Goal: Find specific page/section: Find specific page/section

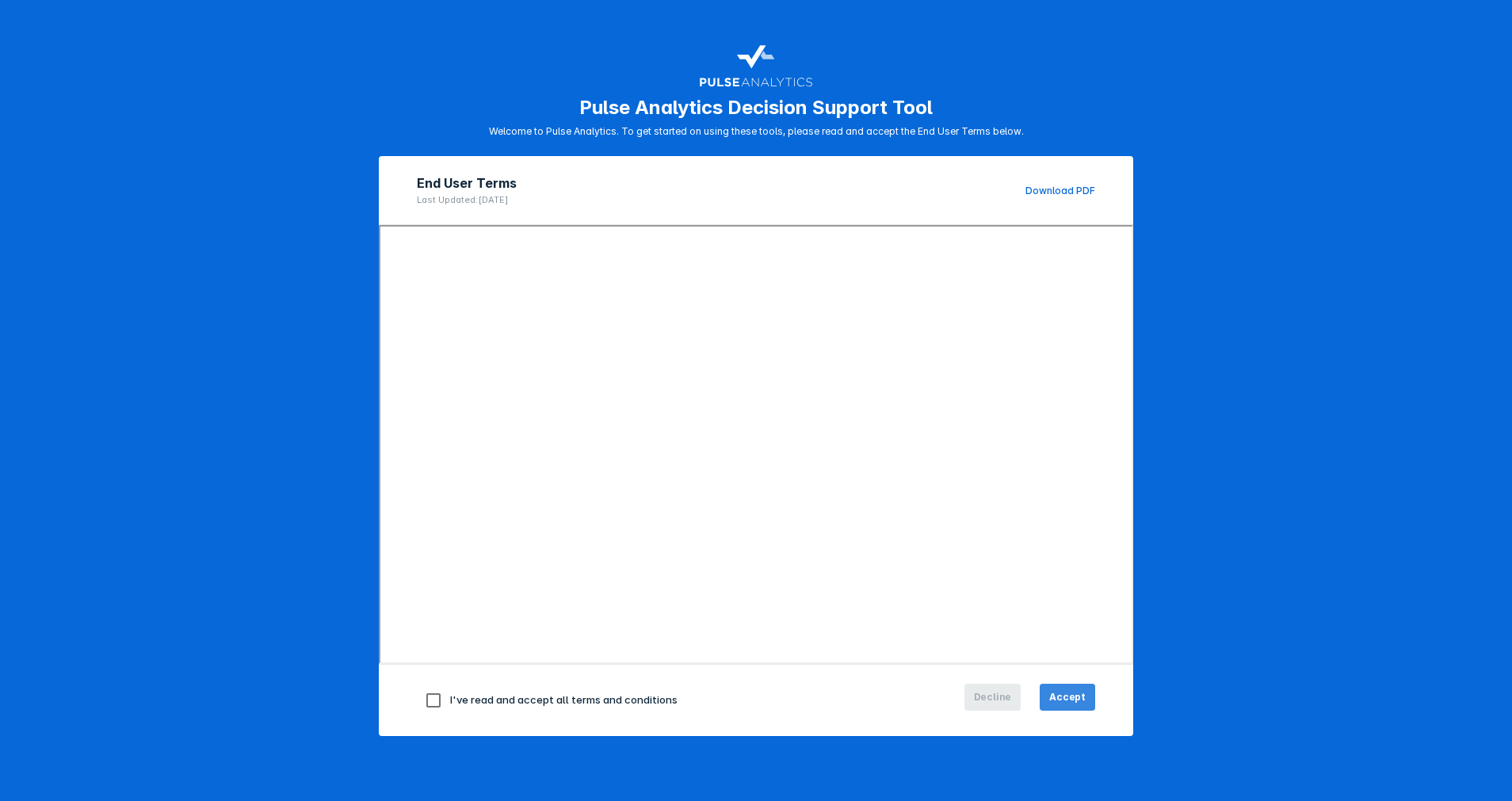
click at [1067, 702] on span "Accept" at bounding box center [1067, 698] width 36 height 14
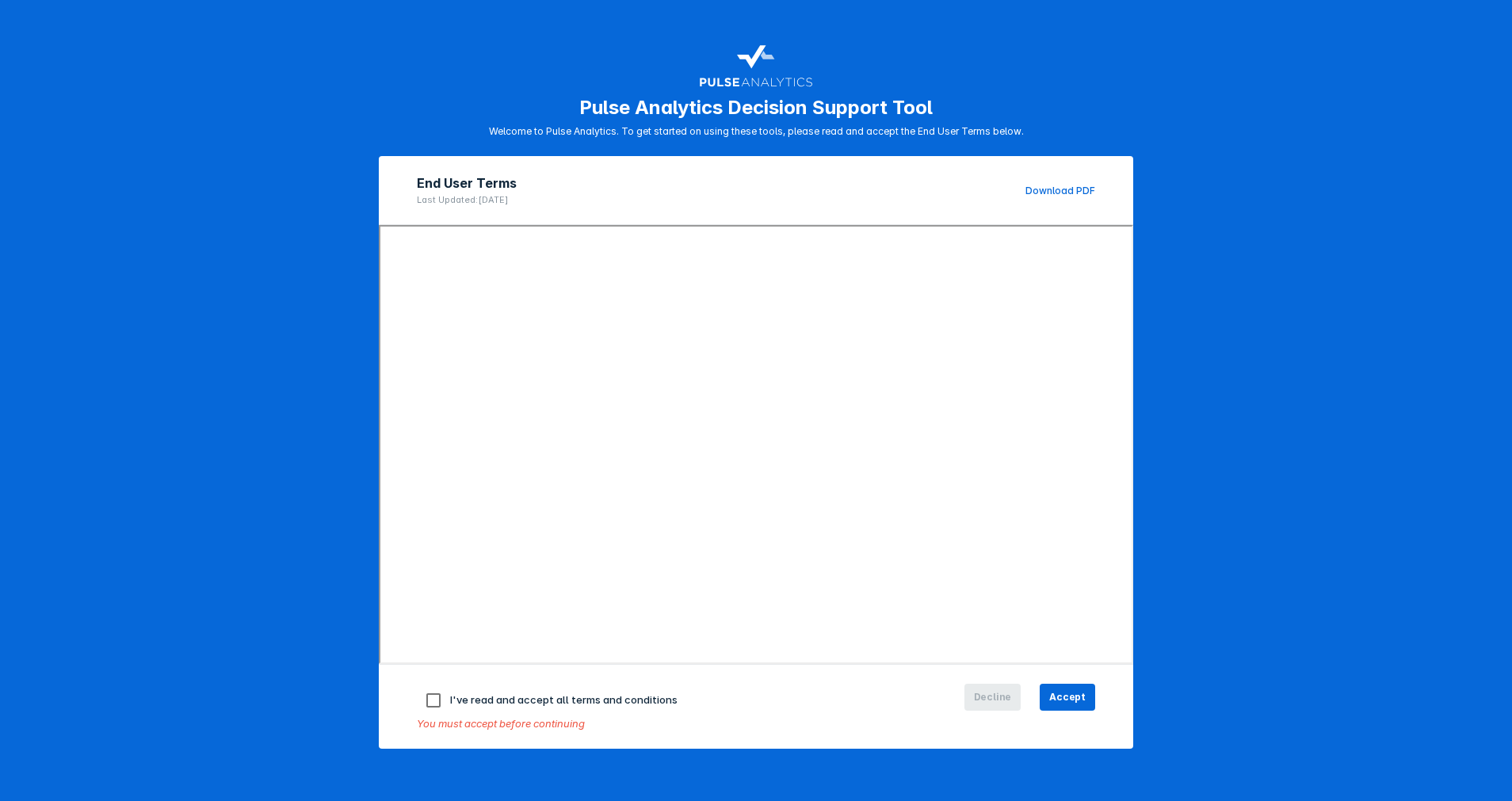
click at [423, 696] on input "checkbox" at bounding box center [434, 701] width 34 height 34
checkbox input "true"
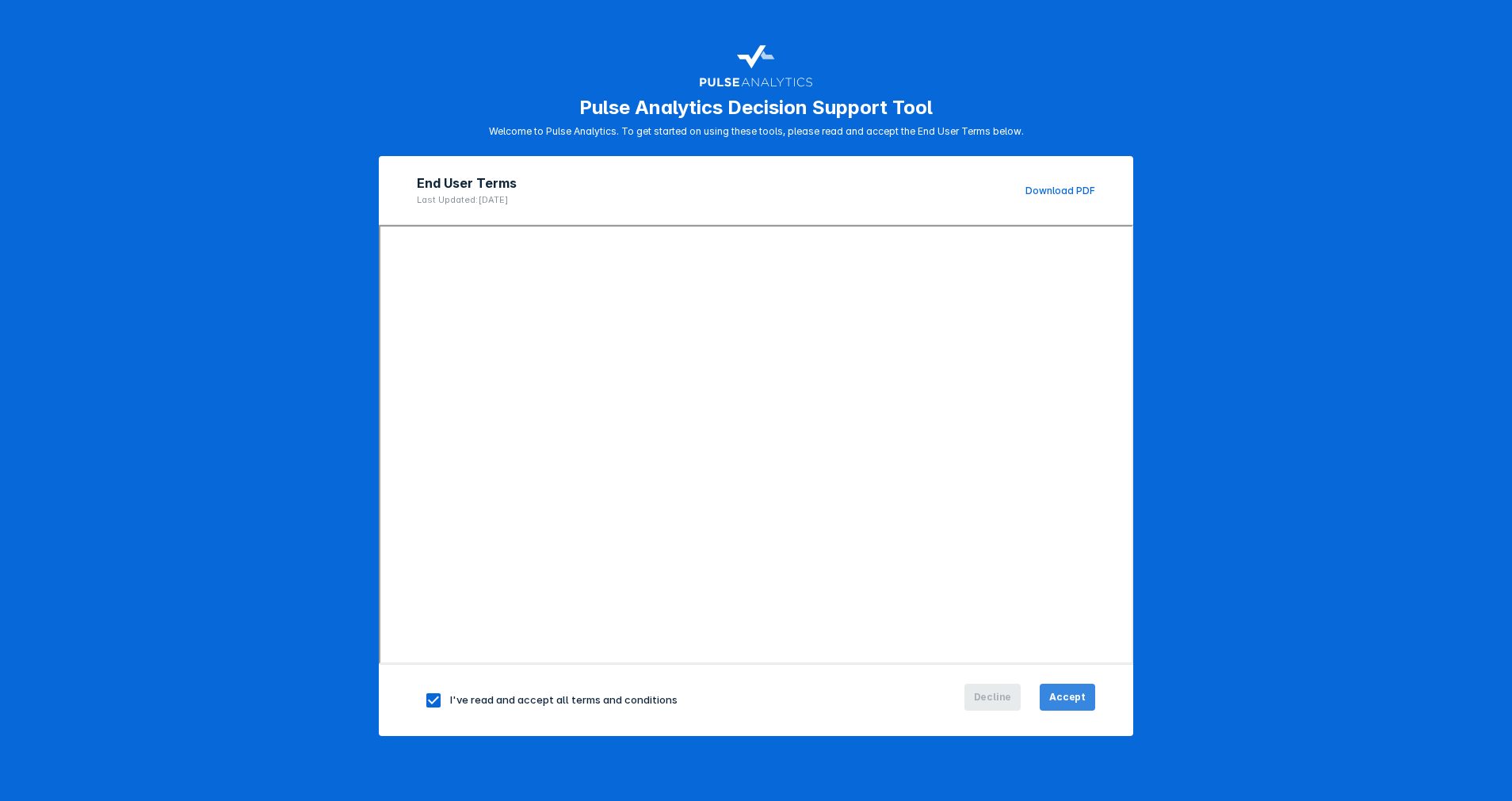
click at [1058, 698] on span "Accept" at bounding box center [1067, 698] width 36 height 14
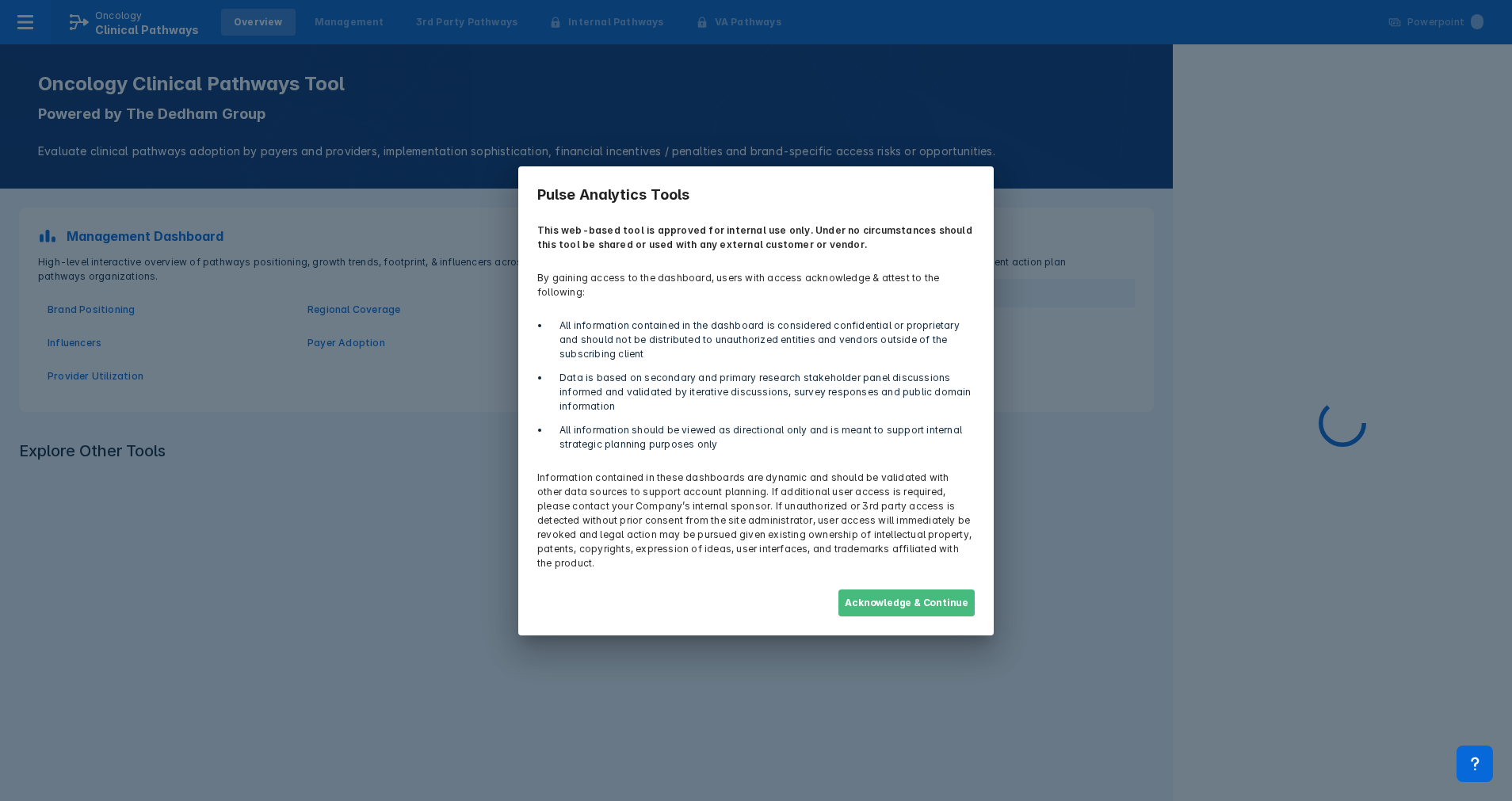
click at [947, 589] on button "Acknowledge & Continue" at bounding box center [907, 603] width 136 height 27
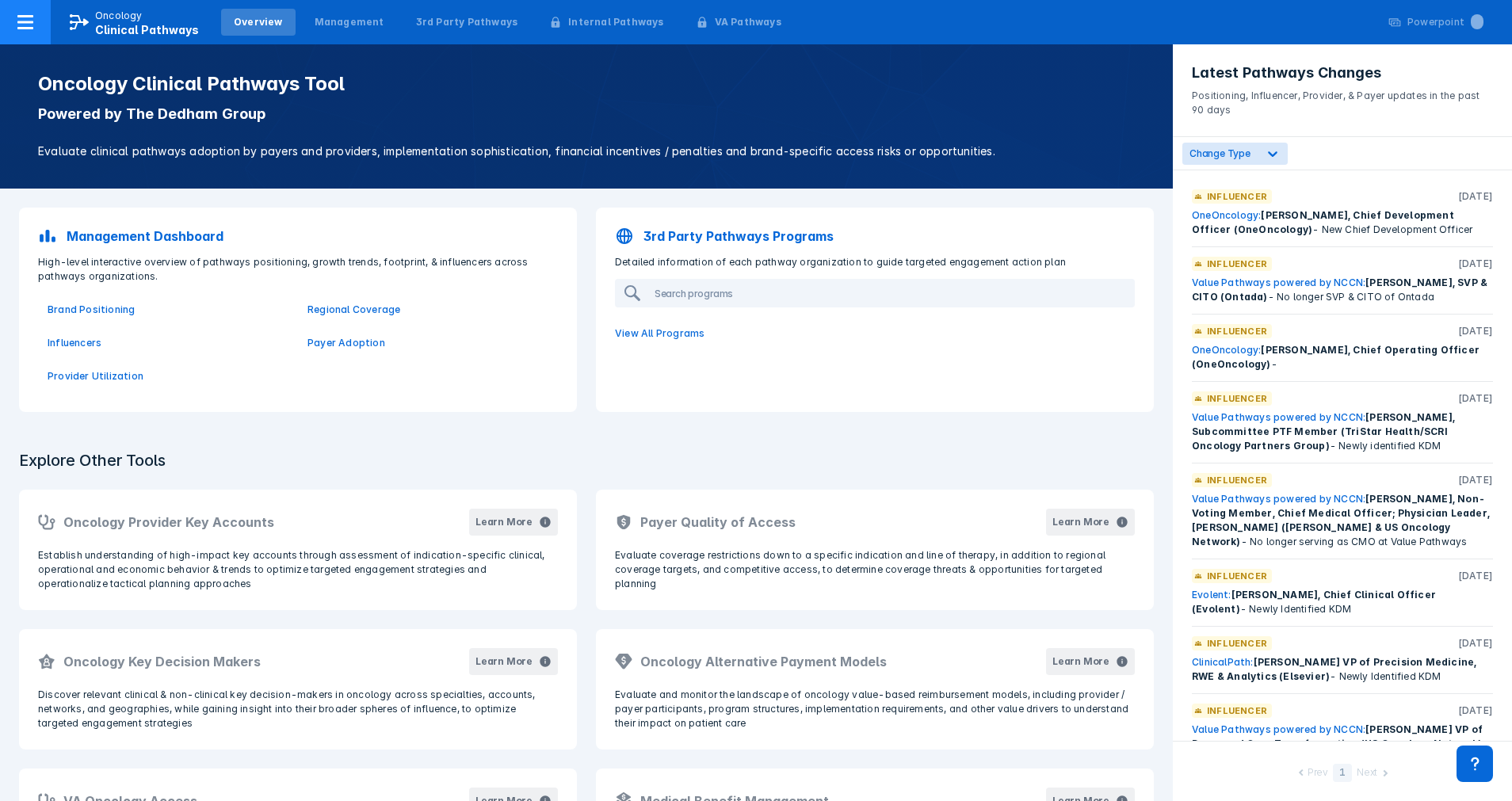
click at [30, 17] on icon at bounding box center [26, 22] width 16 height 14
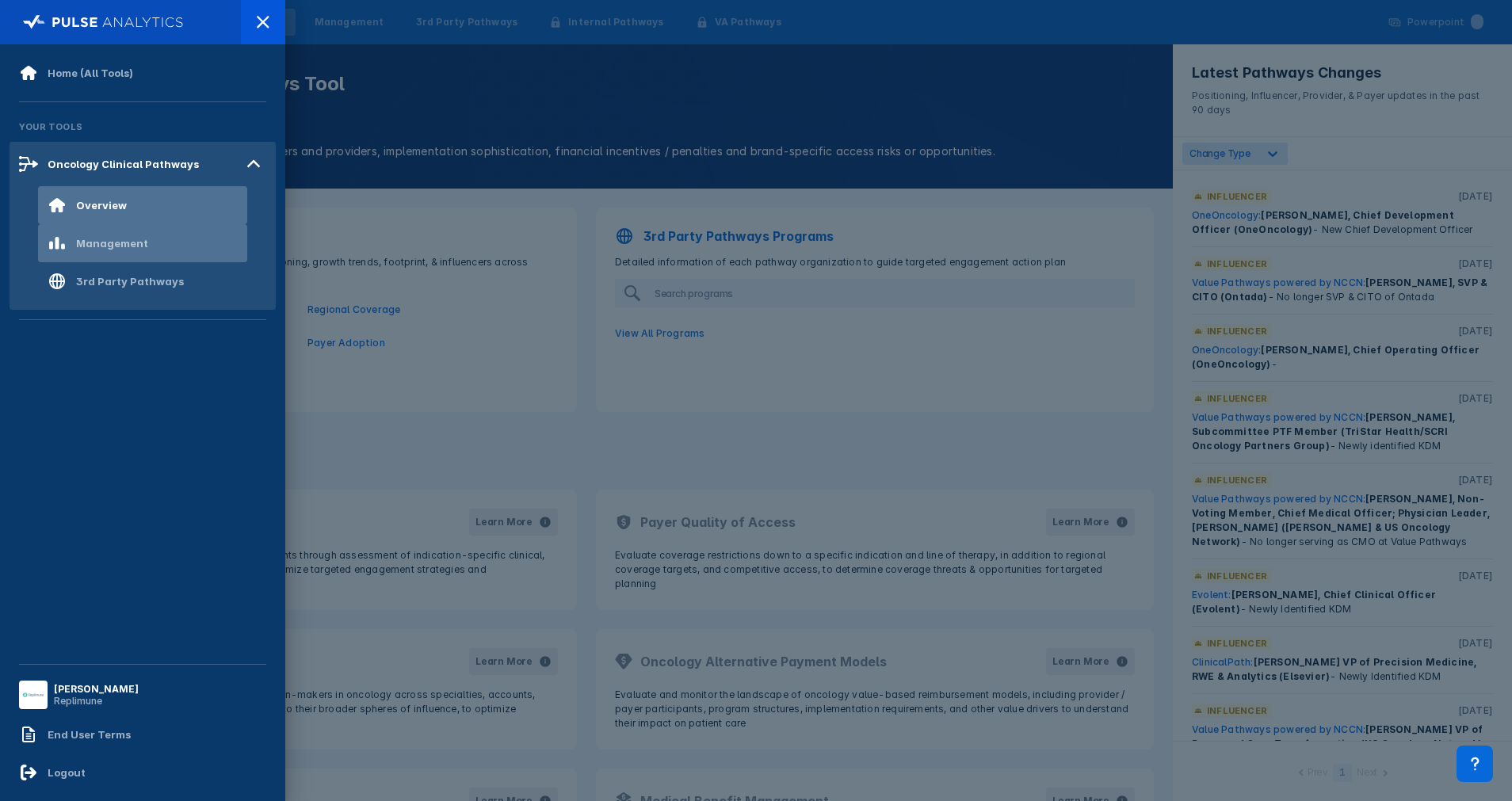
click at [144, 233] on div "Management" at bounding box center [142, 243] width 209 height 38
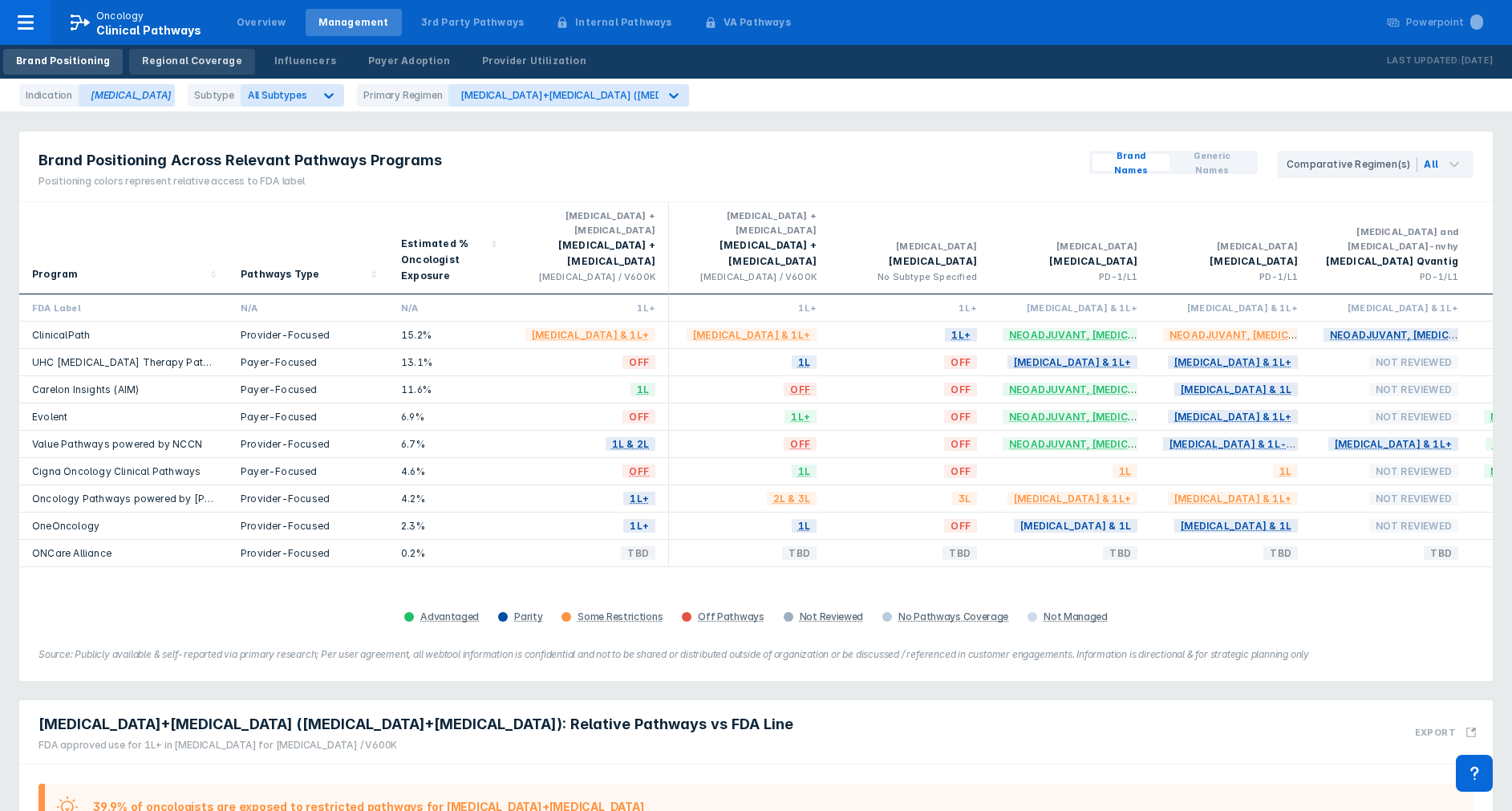
click at [174, 54] on div "Regional Coverage" at bounding box center [192, 61] width 100 height 15
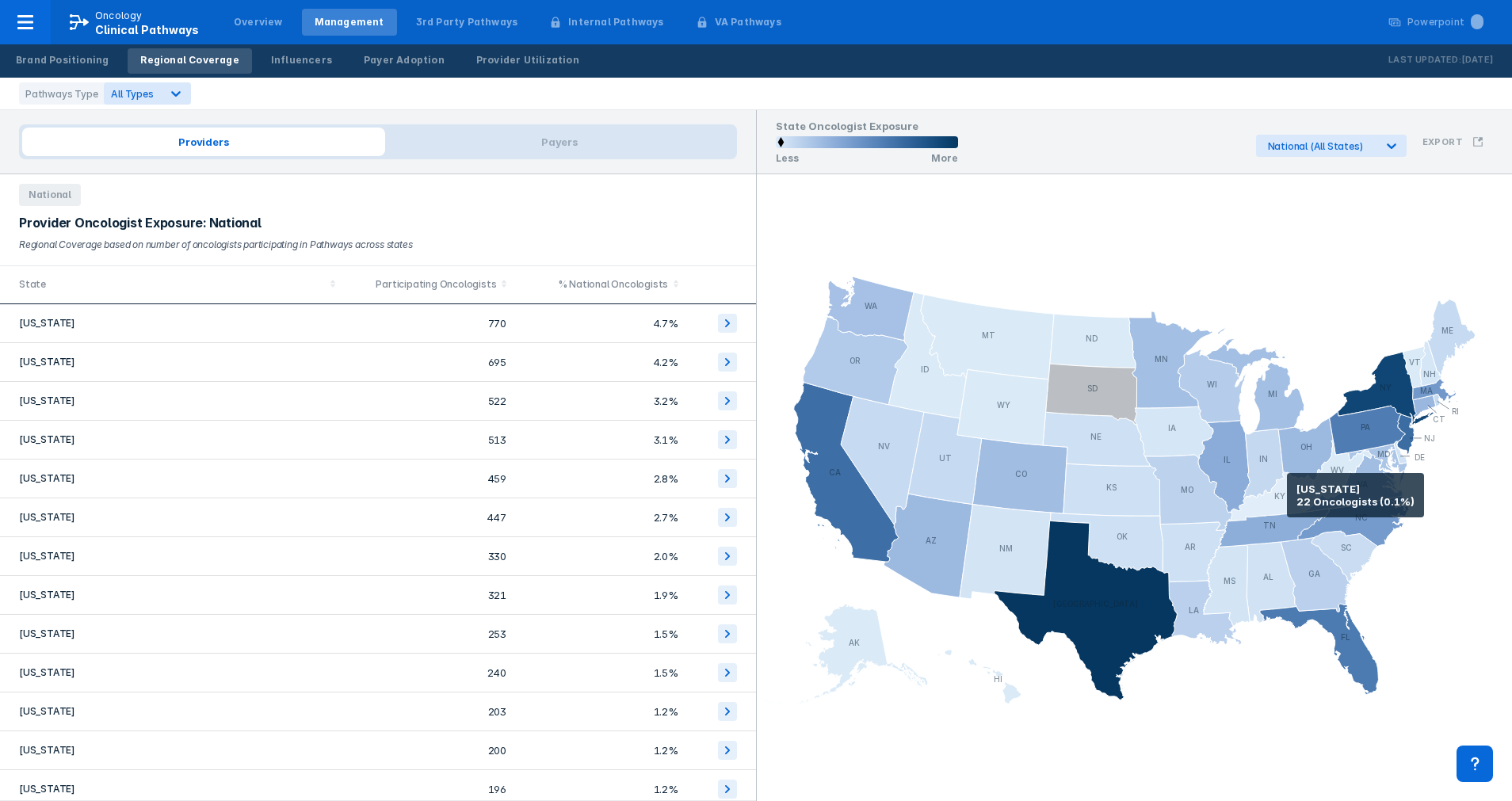
click at [1287, 496] on icon at bounding box center [1275, 497] width 96 height 50
